Goal: Information Seeking & Learning: Learn about a topic

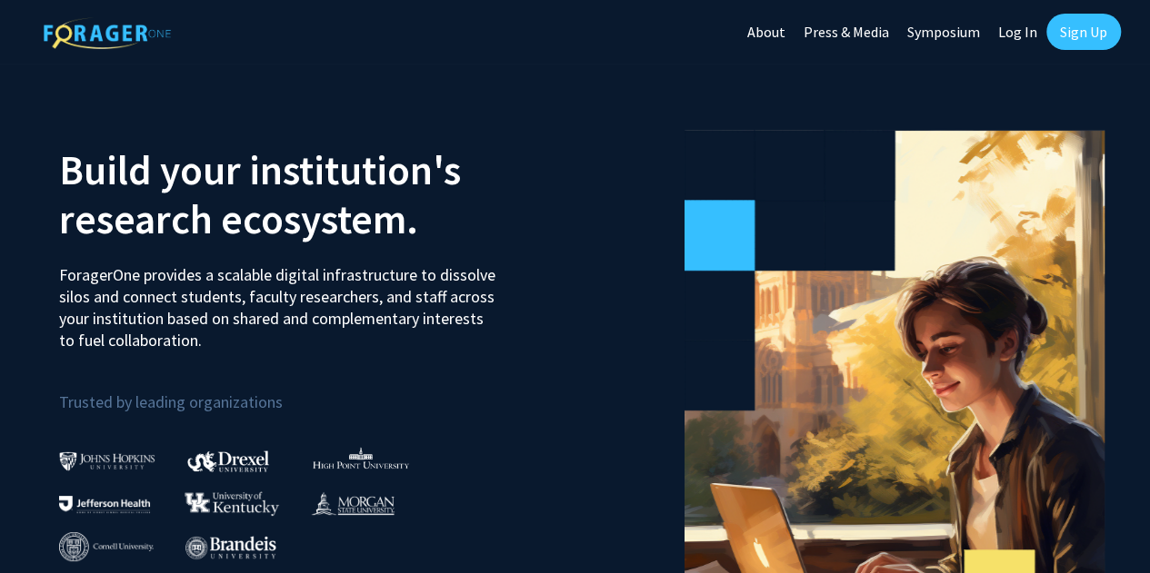
click at [1016, 28] on link "Log In" at bounding box center [1017, 32] width 57 height 64
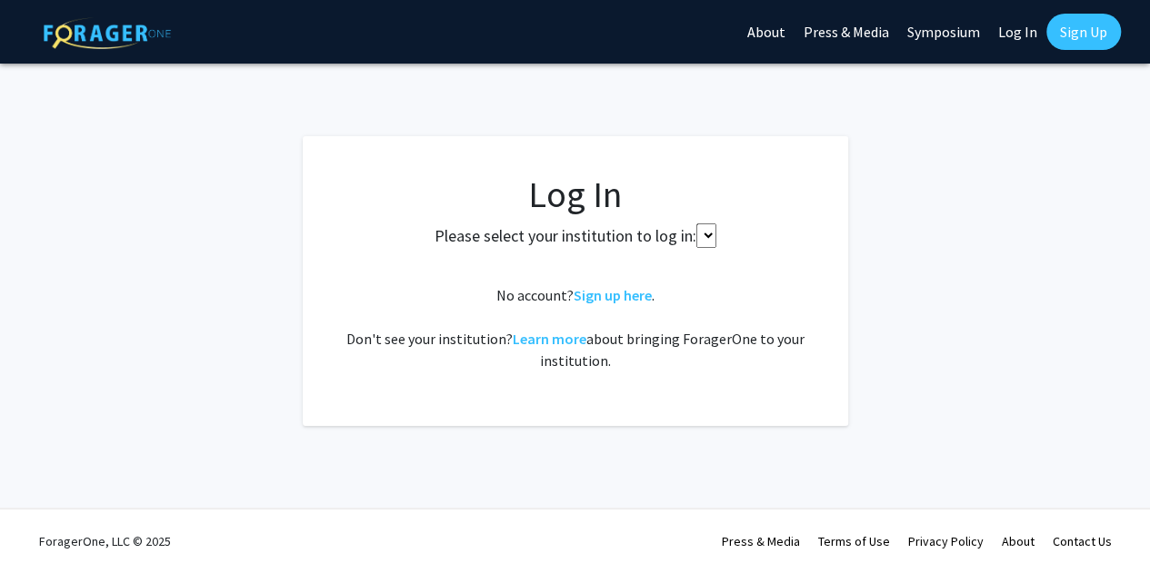
select select
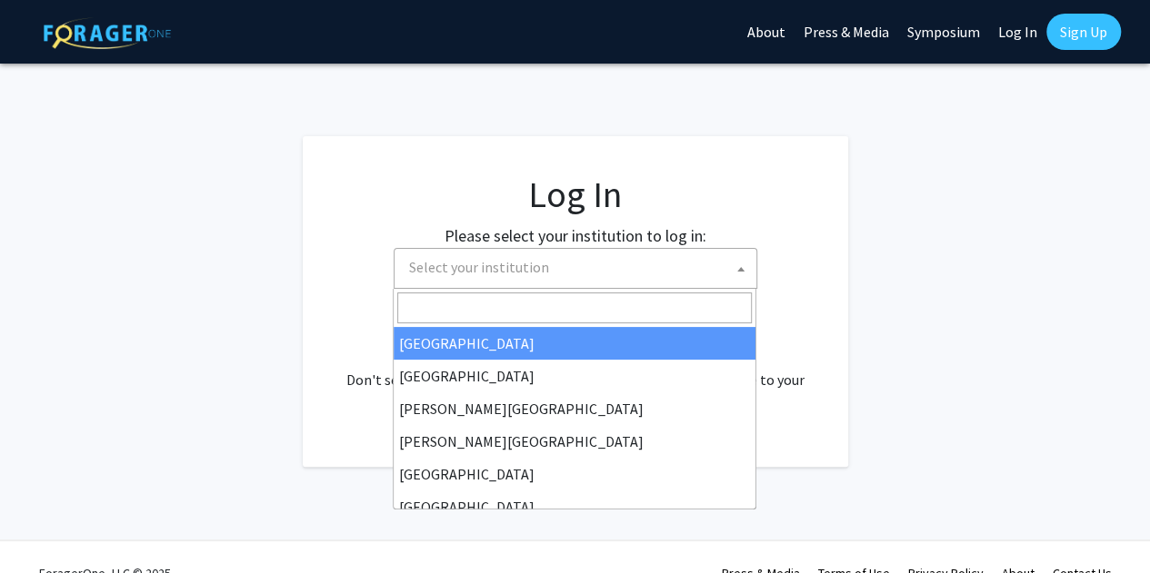
click at [682, 270] on span "Select your institution" at bounding box center [579, 267] width 354 height 37
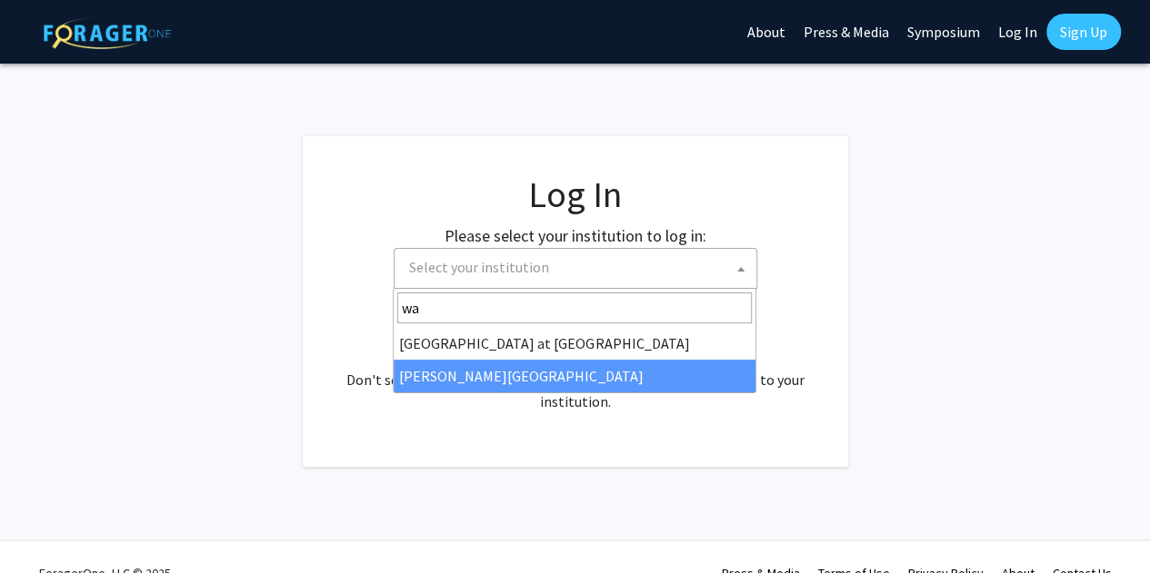
type input "wa"
select select "21"
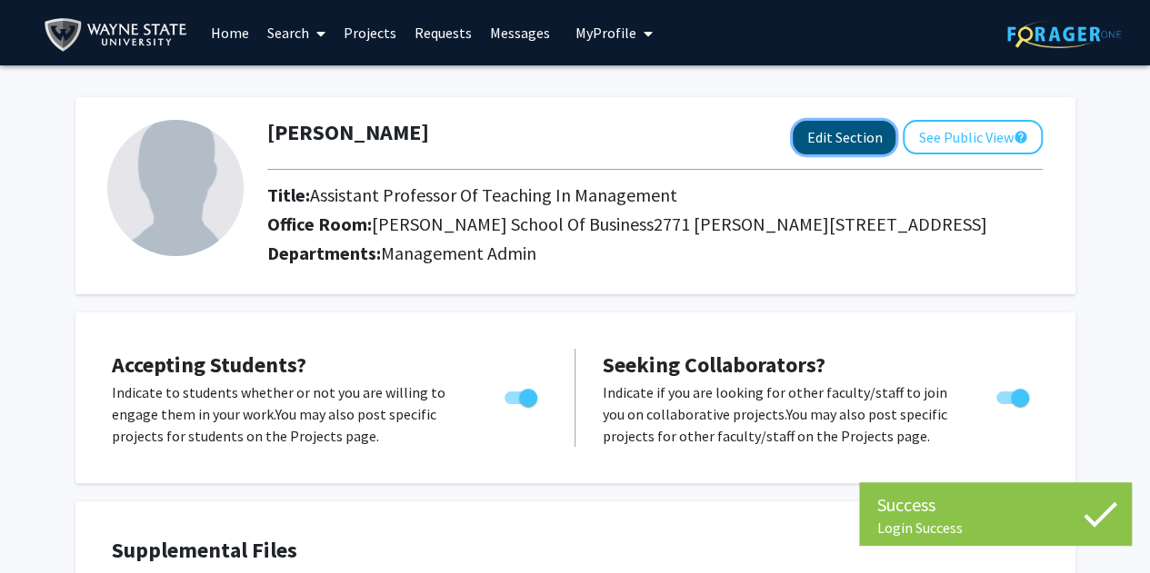
click at [830, 135] on button "Edit Section" at bounding box center [843, 138] width 103 height 34
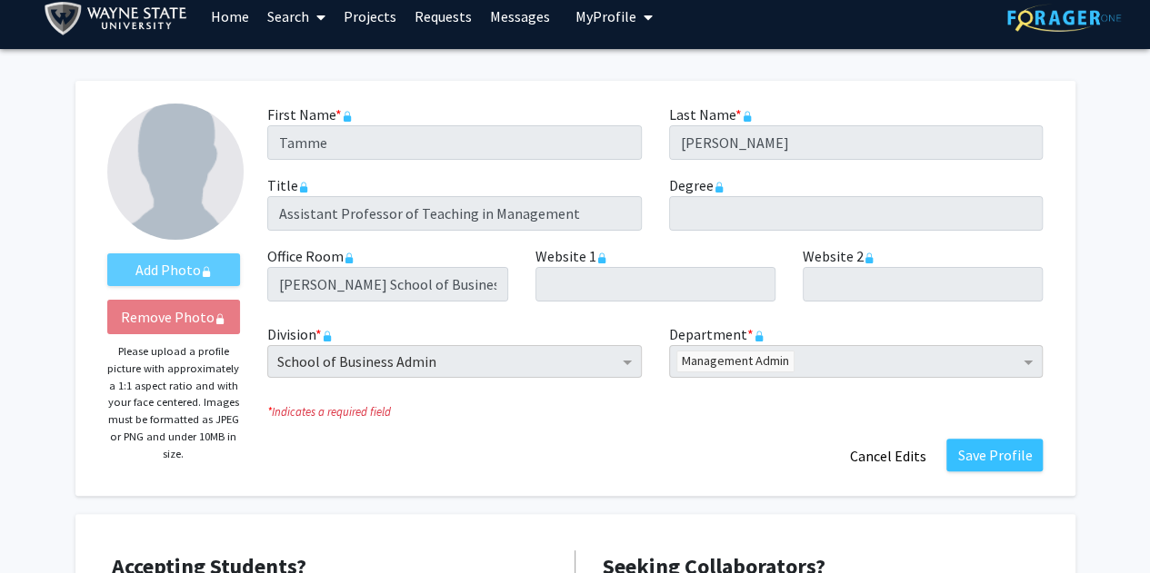
scroll to position [15, 0]
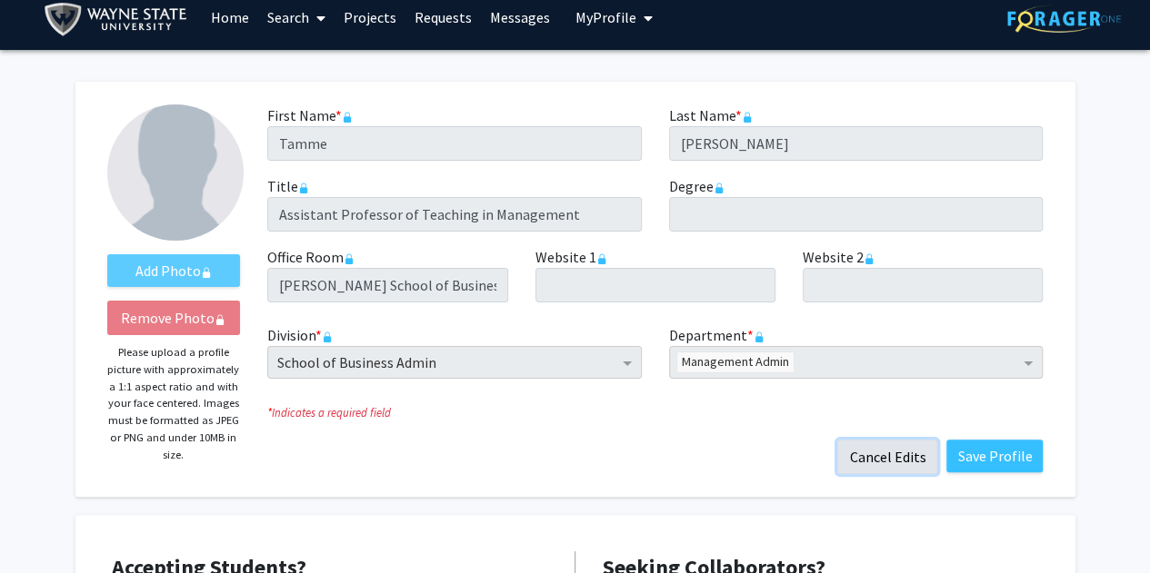
click at [870, 457] on button "Cancel Edits" at bounding box center [887, 457] width 100 height 35
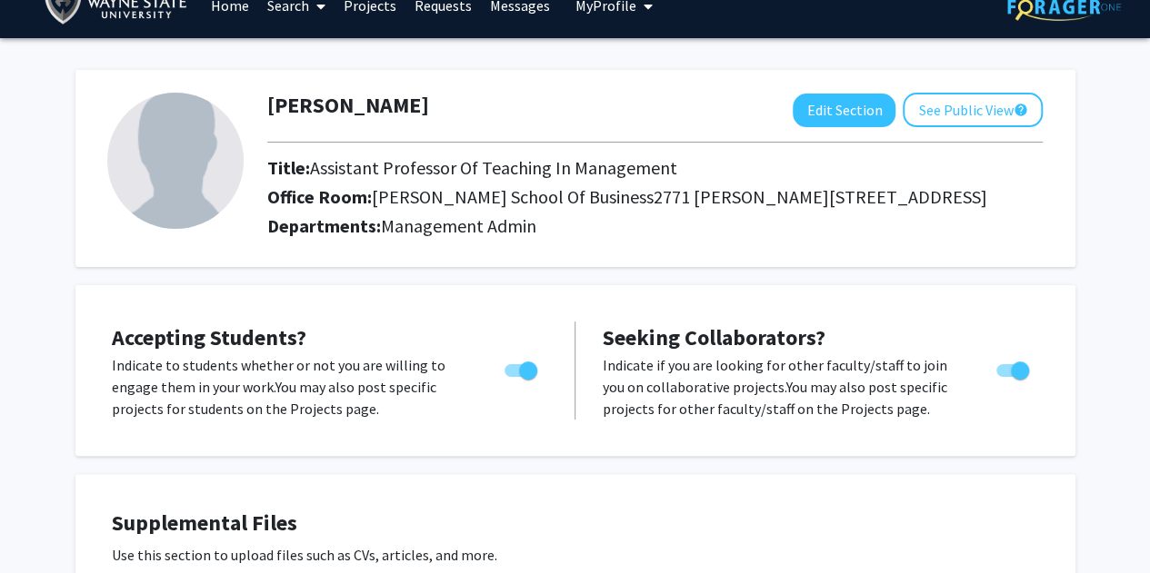
scroll to position [0, 0]
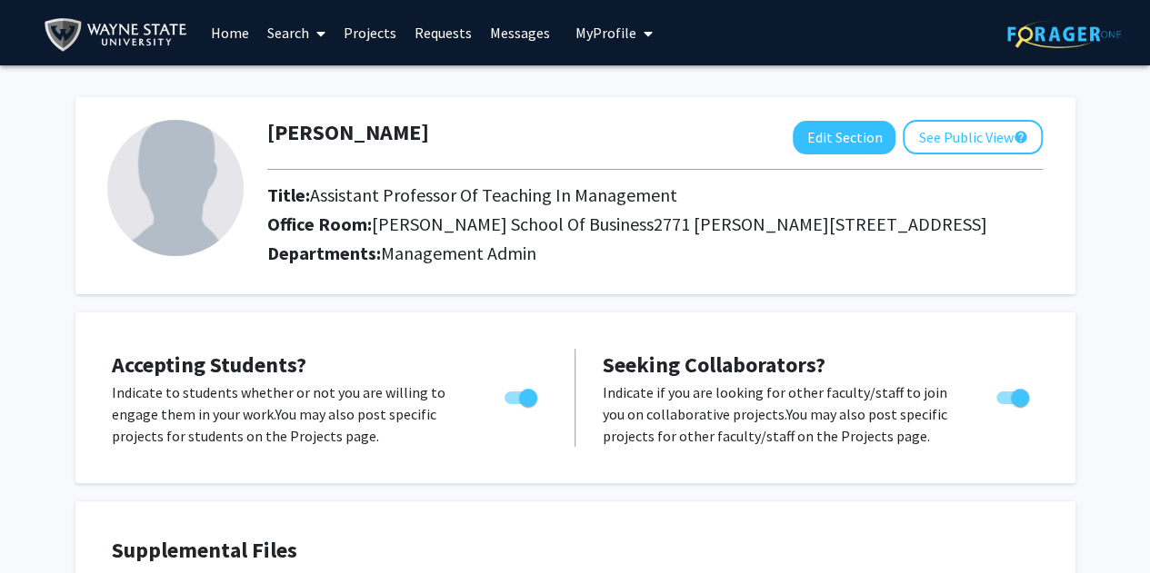
click at [373, 32] on link "Projects" at bounding box center [369, 33] width 71 height 64
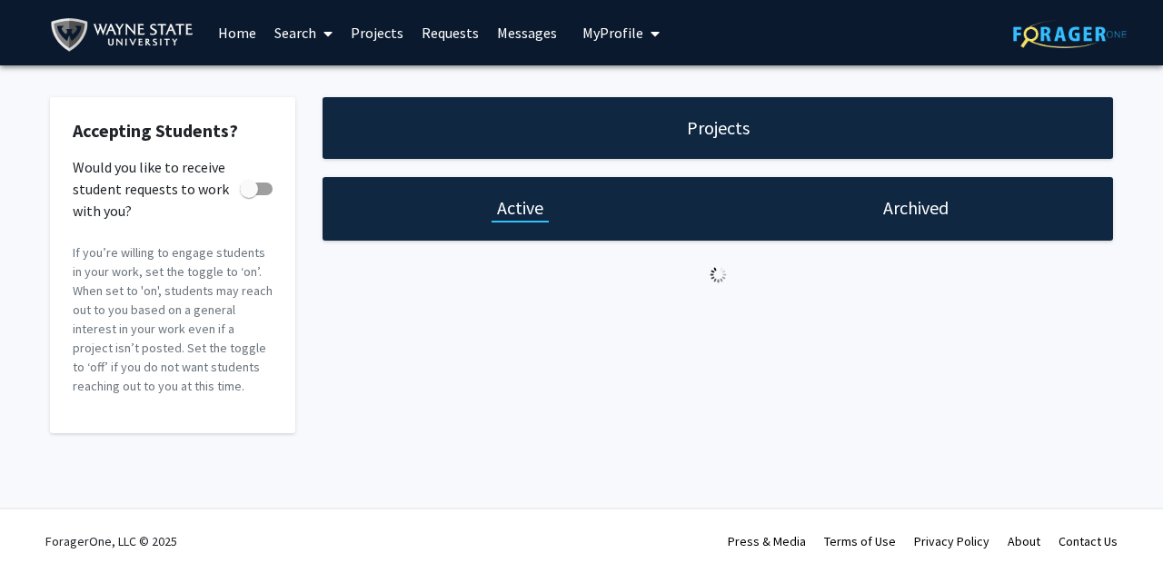
checkbox input "true"
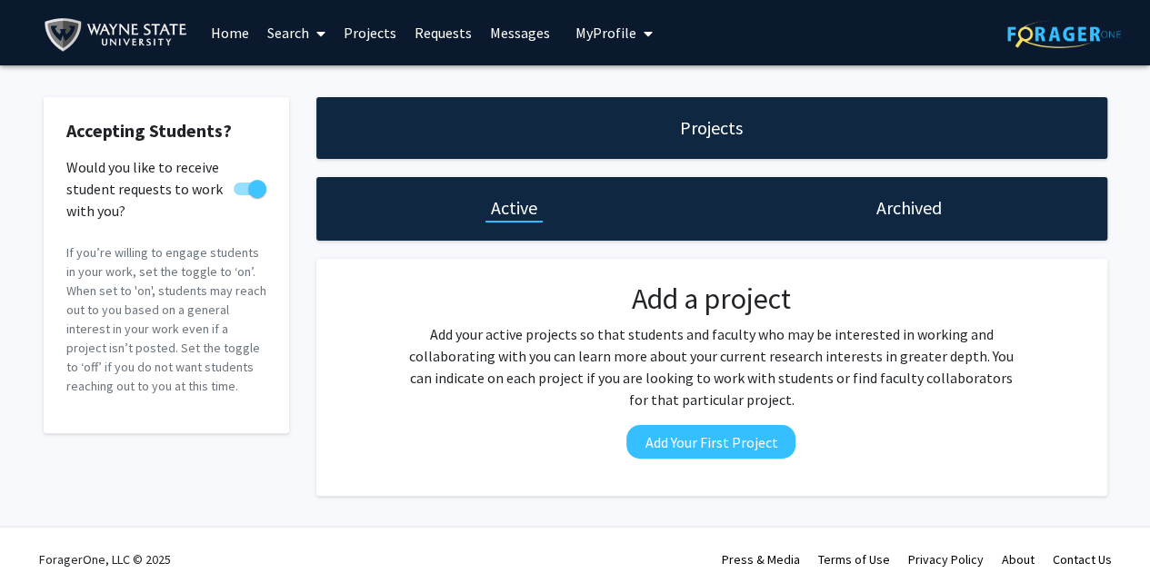
click at [309, 35] on span at bounding box center [317, 34] width 16 height 64
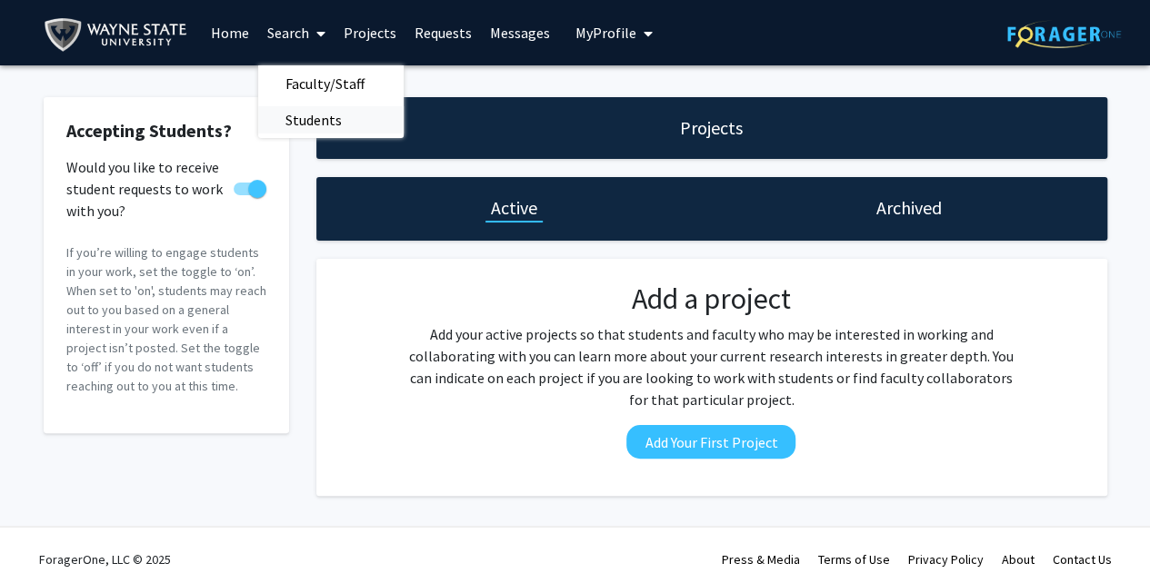
click at [306, 117] on span "Students" at bounding box center [313, 120] width 111 height 36
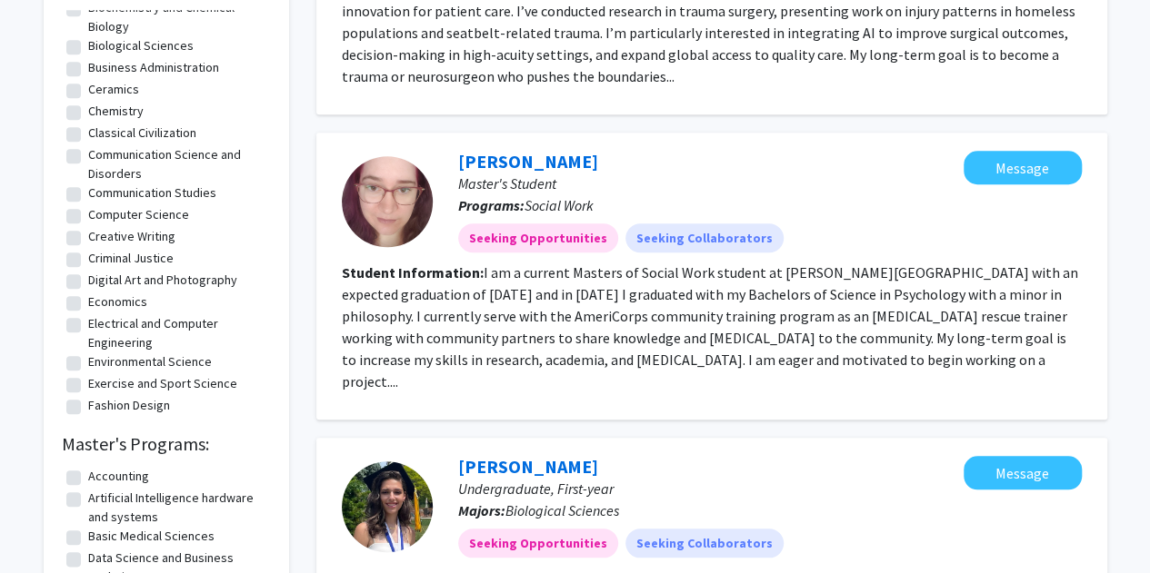
scroll to position [147, 0]
click at [88, 217] on label "Computer Science" at bounding box center [138, 214] width 101 height 19
click at [88, 217] on input "Computer Science" at bounding box center [94, 211] width 12 height 12
checkbox input "true"
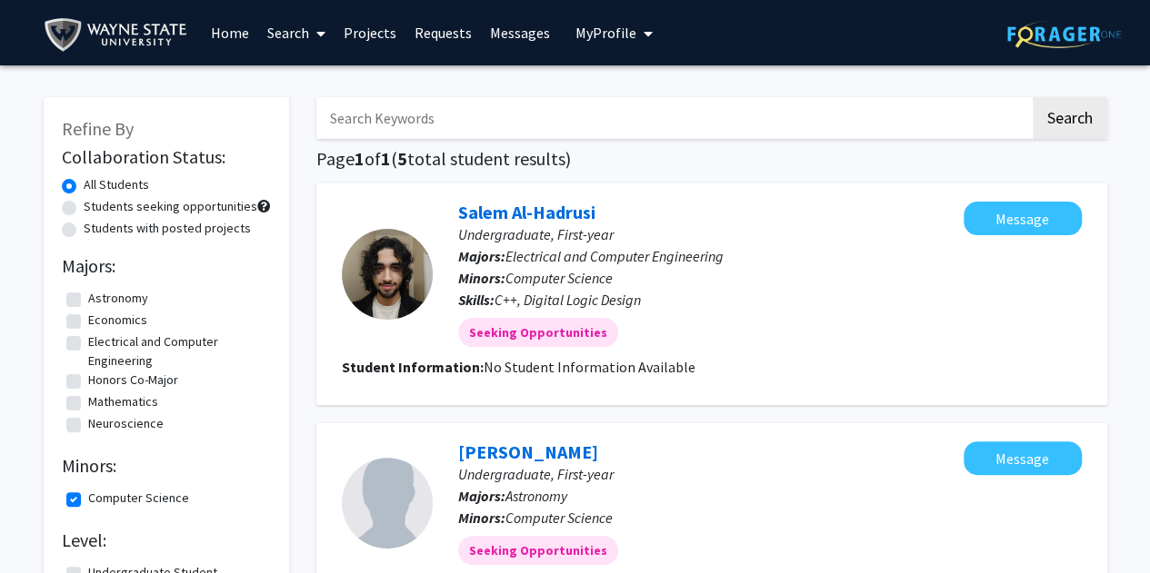
click at [284, 35] on link "Search" at bounding box center [296, 33] width 76 height 64
click at [284, 79] on span "Faculty/Staff" at bounding box center [325, 83] width 134 height 36
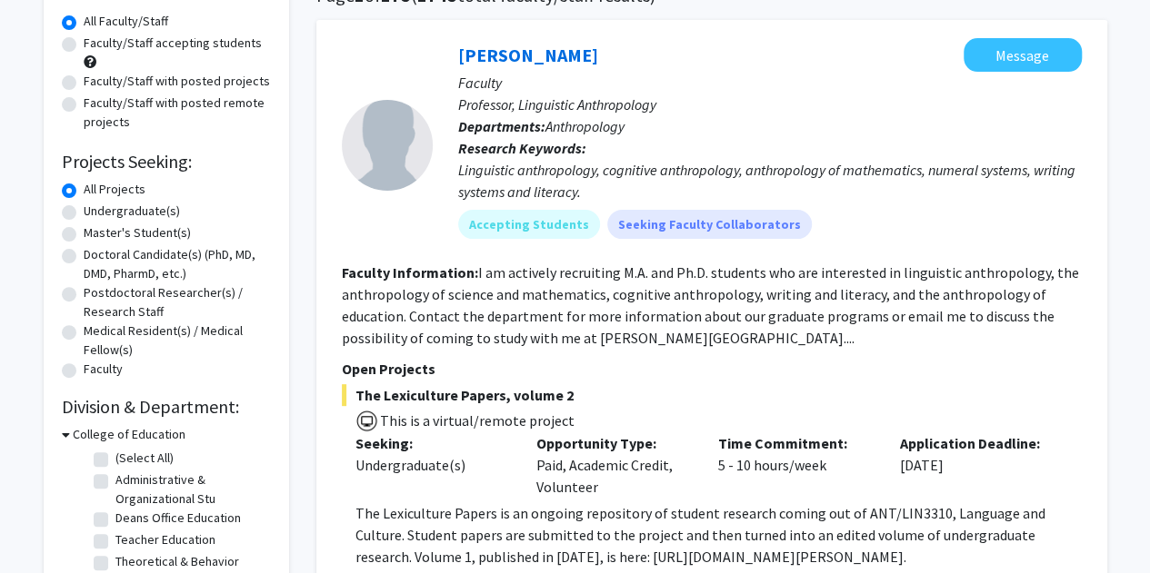
scroll to position [173, 0]
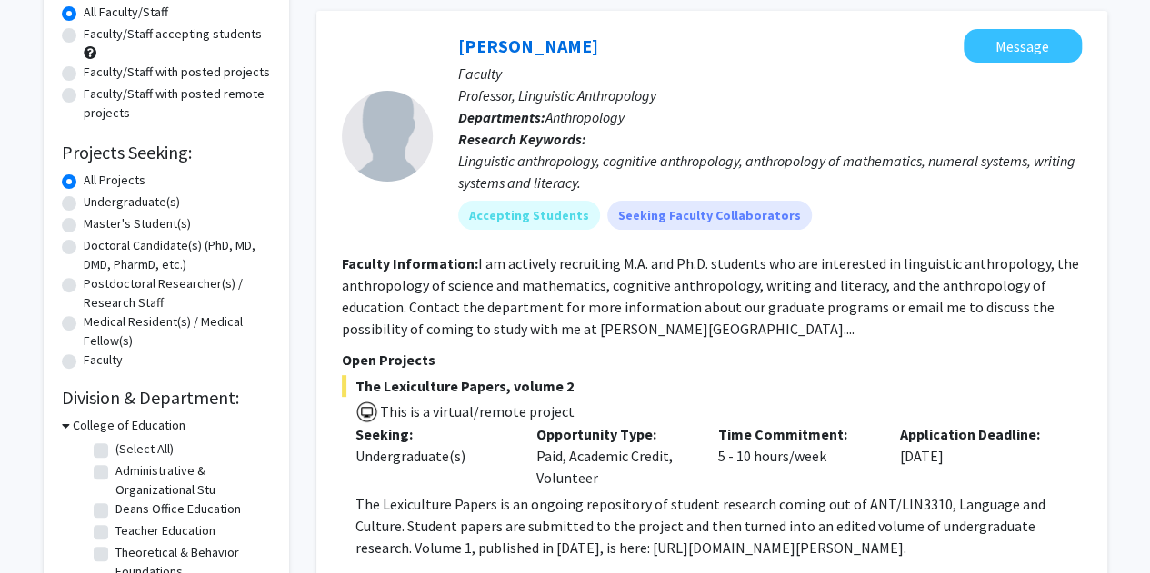
click at [84, 203] on label "Undergraduate(s)" at bounding box center [132, 202] width 96 height 19
click at [84, 203] on input "Undergraduate(s)" at bounding box center [90, 199] width 12 height 12
radio input "true"
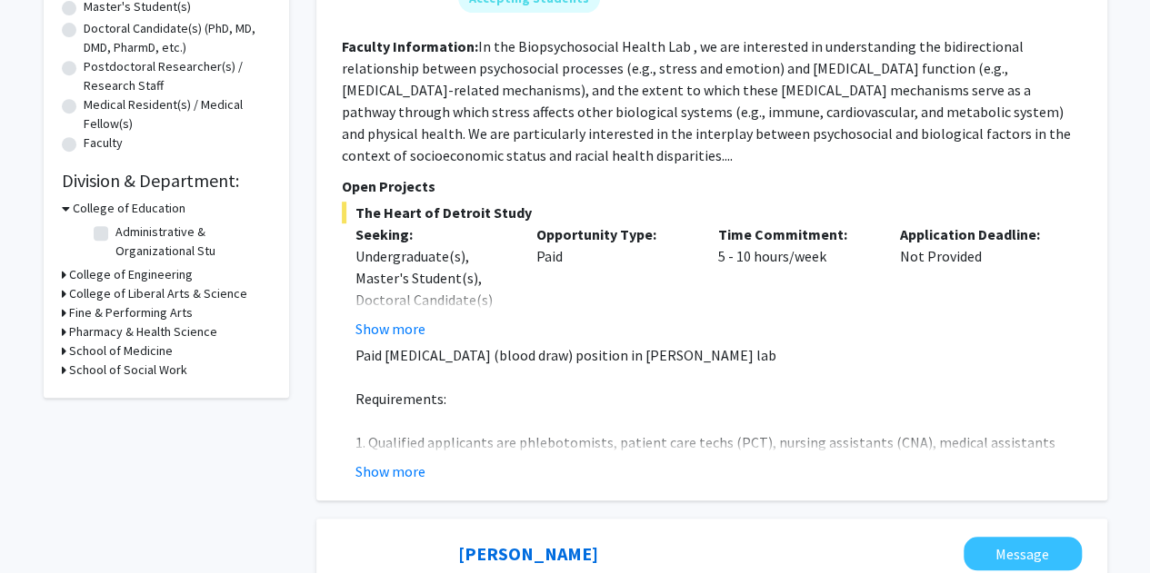
scroll to position [389, 0]
click at [60, 274] on div "Refine By Collaboration Status: Collaboration Status All Faculty/Staff Collabor…" at bounding box center [166, 53] width 245 height 691
click at [92, 274] on h3 "College of Engineering" at bounding box center [131, 275] width 124 height 19
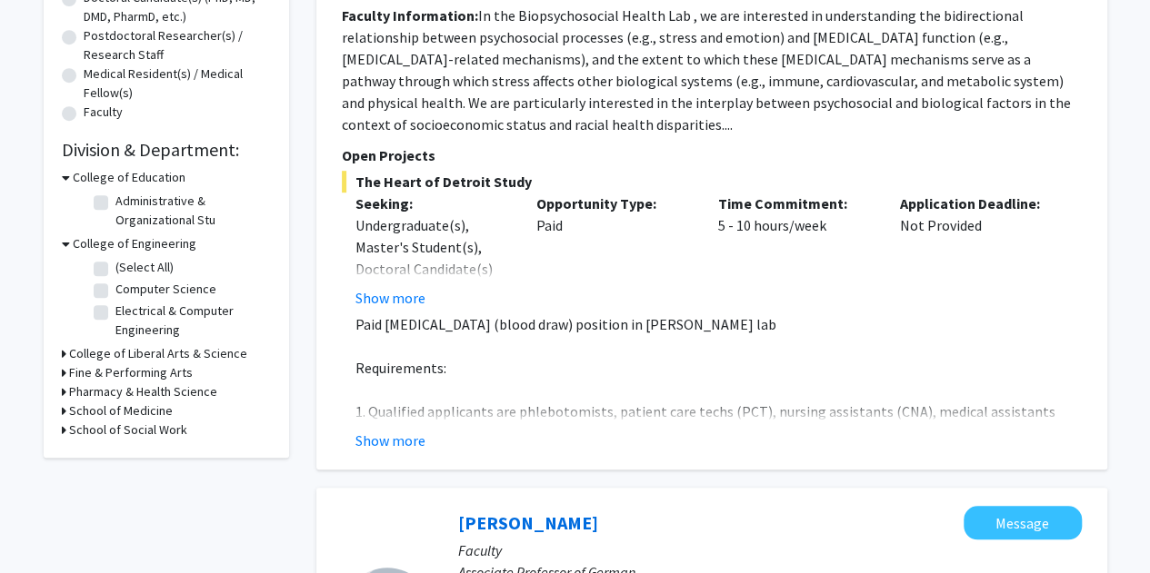
scroll to position [421, 0]
click at [92, 355] on h3 "College of Liberal Arts & Science" at bounding box center [158, 353] width 178 height 19
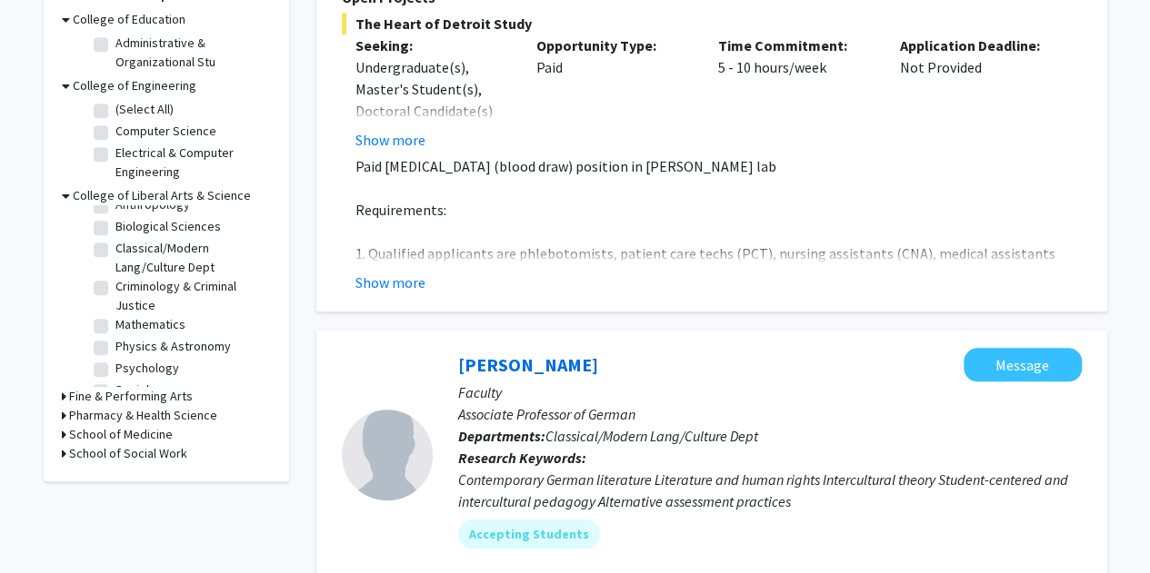
scroll to position [56, 0]
click at [115, 324] on label "Physics & Astronomy" at bounding box center [172, 326] width 115 height 19
click at [115, 324] on input "Physics & Astronomy" at bounding box center [121, 323] width 12 height 12
checkbox input "true"
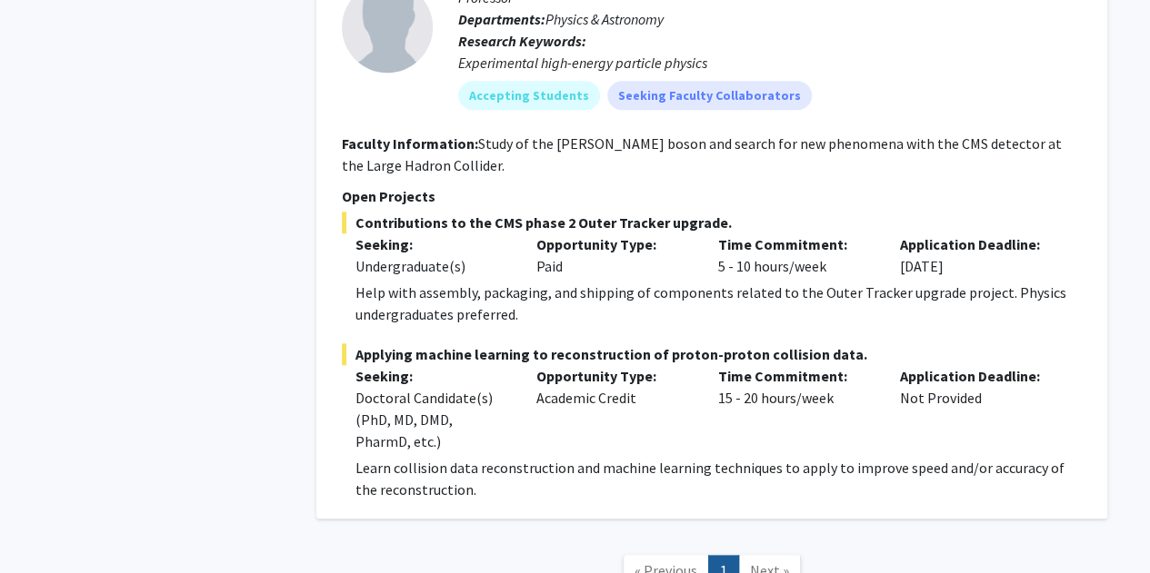
scroll to position [747, 0]
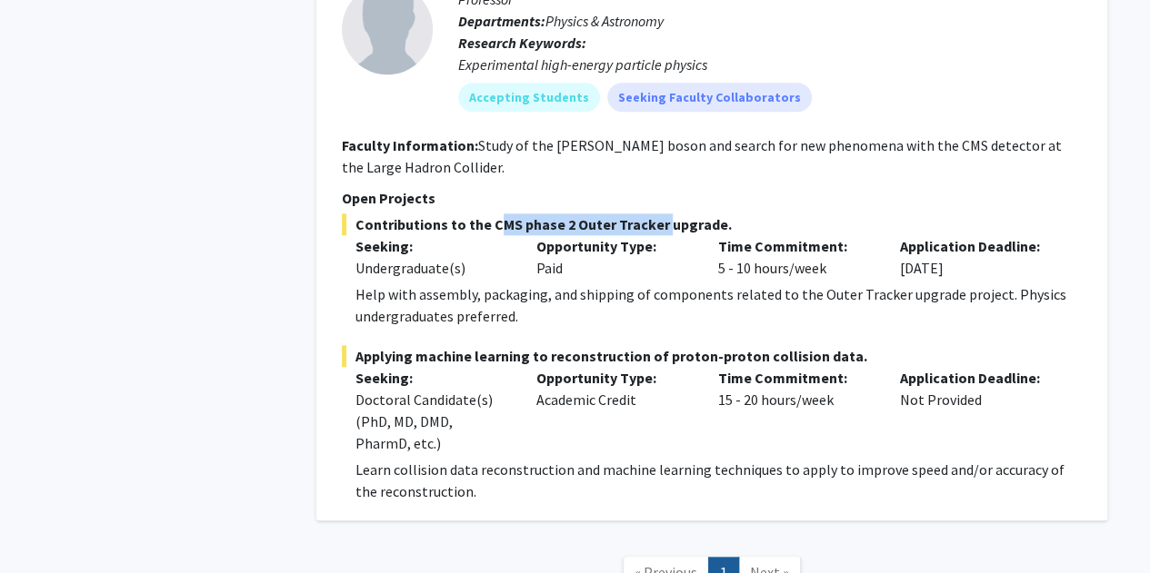
drag, startPoint x: 489, startPoint y: 225, endPoint x: 658, endPoint y: 221, distance: 169.1
click at [658, 224] on span "Contributions to the CMS phase 2 Outer Tracker upgrade." at bounding box center [712, 225] width 740 height 22
copy span "CMS phase 2 Outer Tracker"
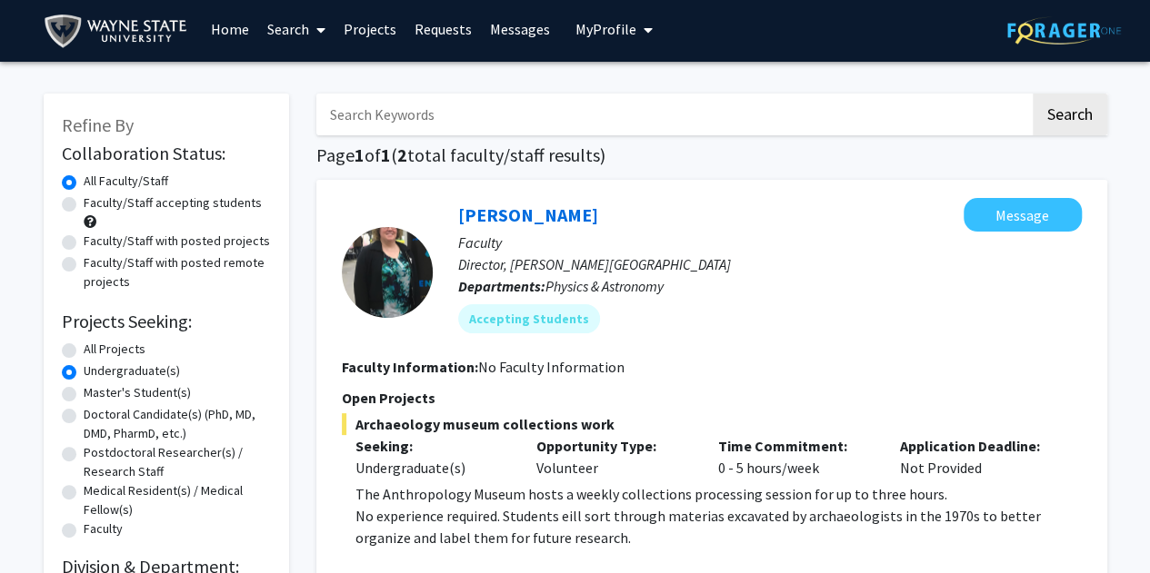
scroll to position [0, 0]
